Goal: Information Seeking & Learning: Check status

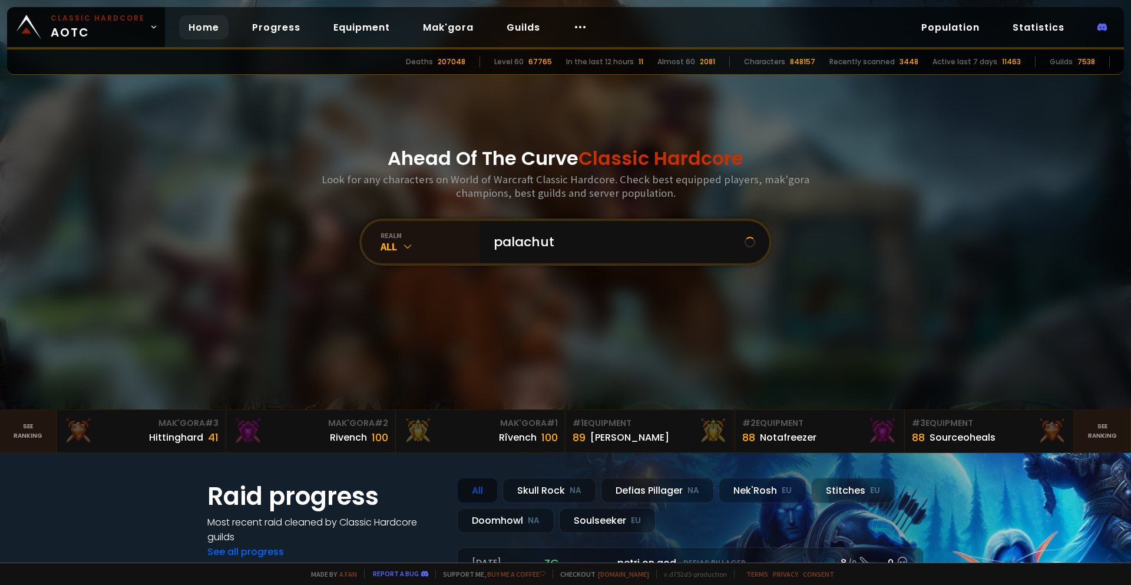
type input "palachute"
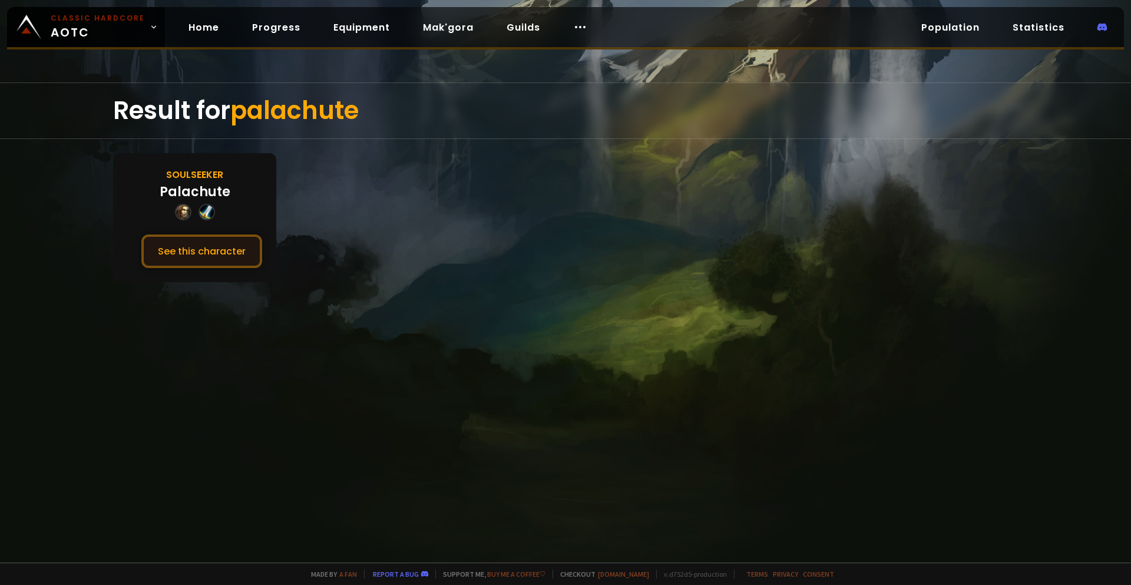
click at [230, 255] on button "See this character" at bounding box center [201, 252] width 121 height 34
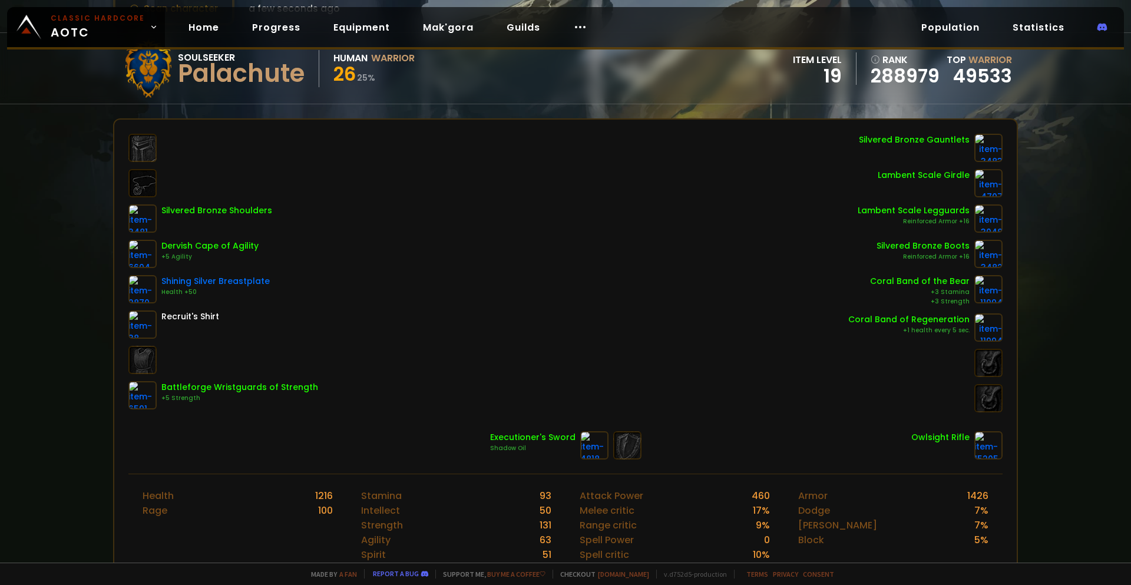
scroll to position [118, 0]
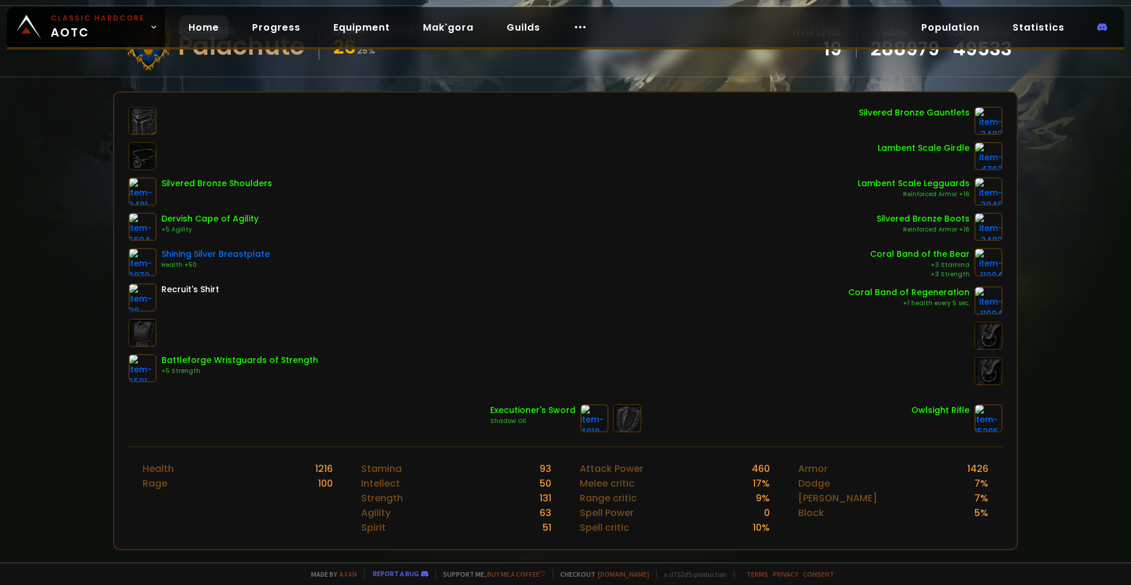
click at [196, 22] on link "Home" at bounding box center [203, 27] width 49 height 24
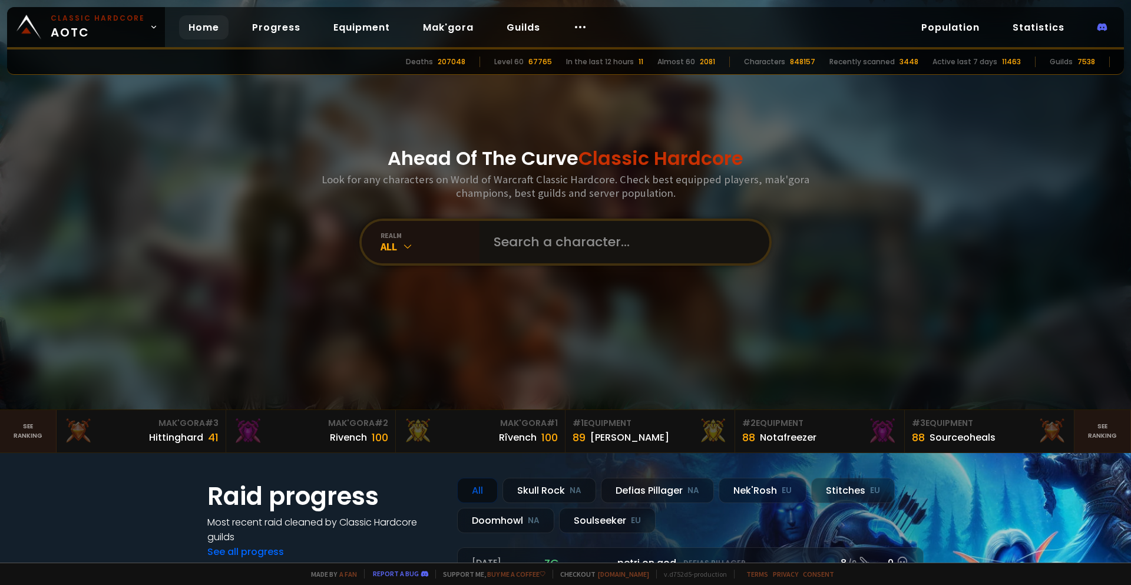
click at [498, 245] on input "text" at bounding box center [621, 242] width 269 height 42
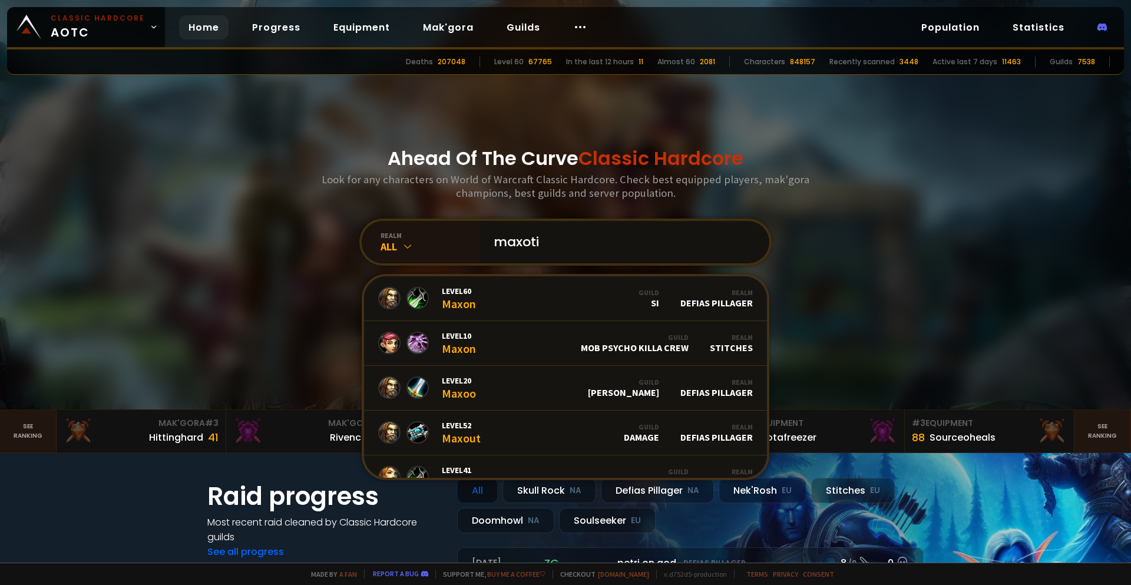
type input "maxotis"
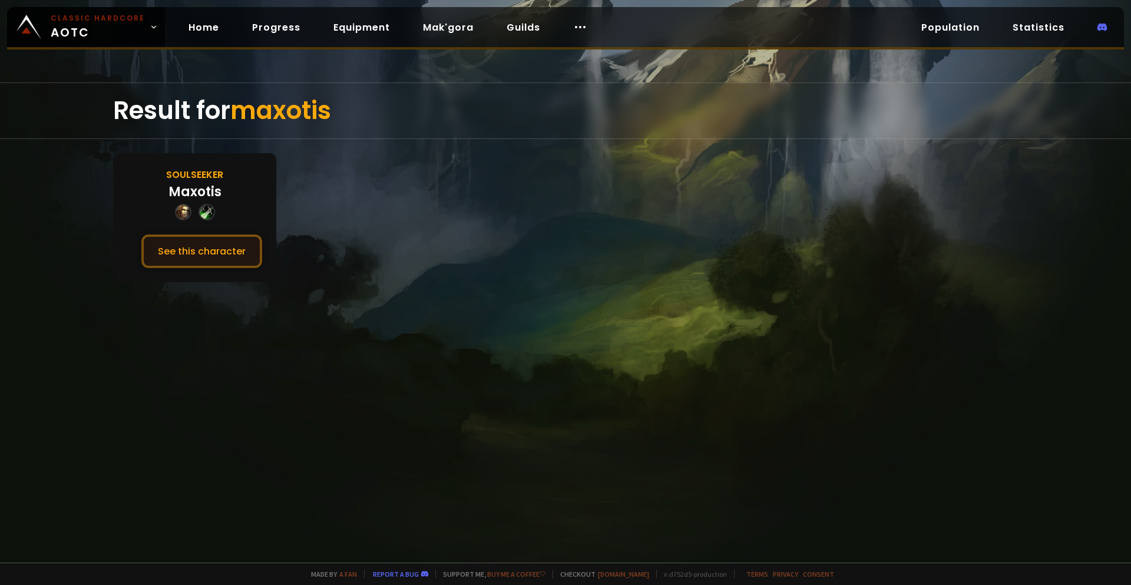
click at [230, 253] on button "See this character" at bounding box center [201, 252] width 121 height 34
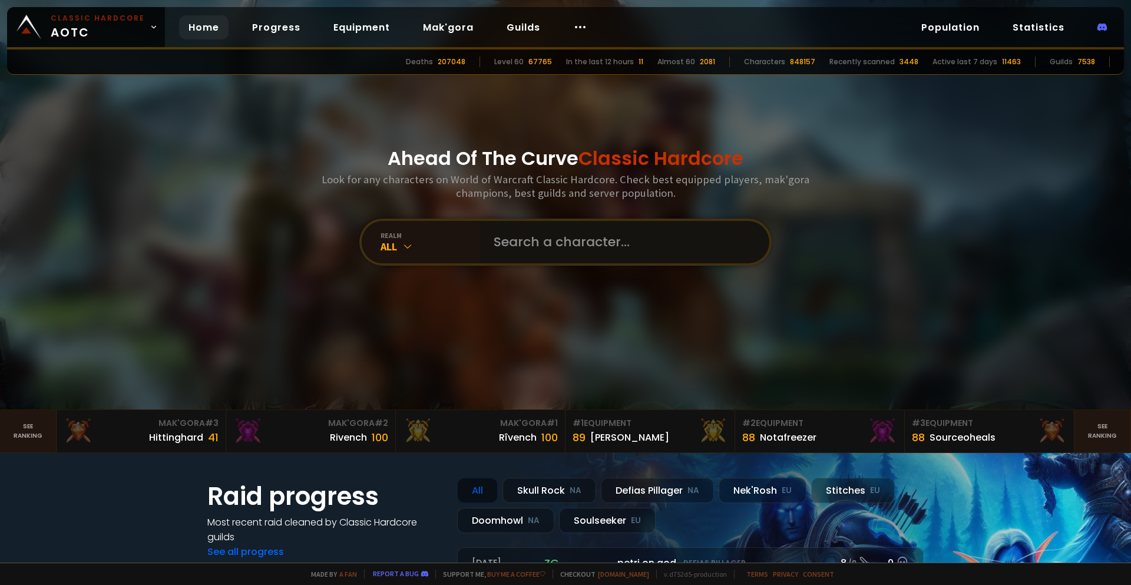
click at [541, 247] on input "text" at bounding box center [621, 242] width 269 height 42
click at [520, 239] on input "text" at bounding box center [621, 242] width 269 height 42
type input "palachute"
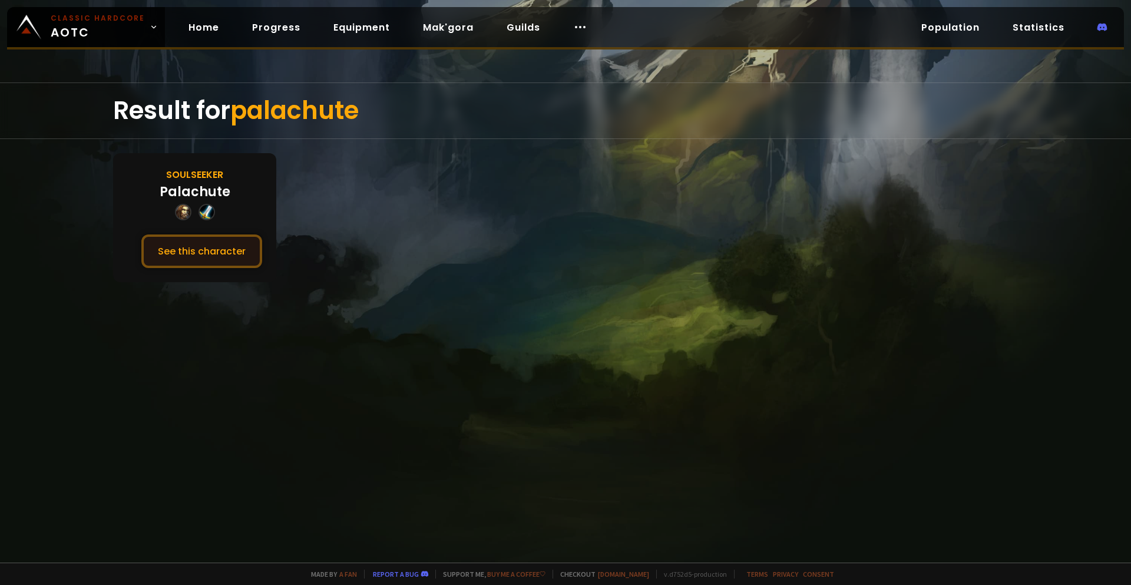
click at [226, 255] on button "See this character" at bounding box center [201, 252] width 121 height 34
